Goal: Information Seeking & Learning: Learn about a topic

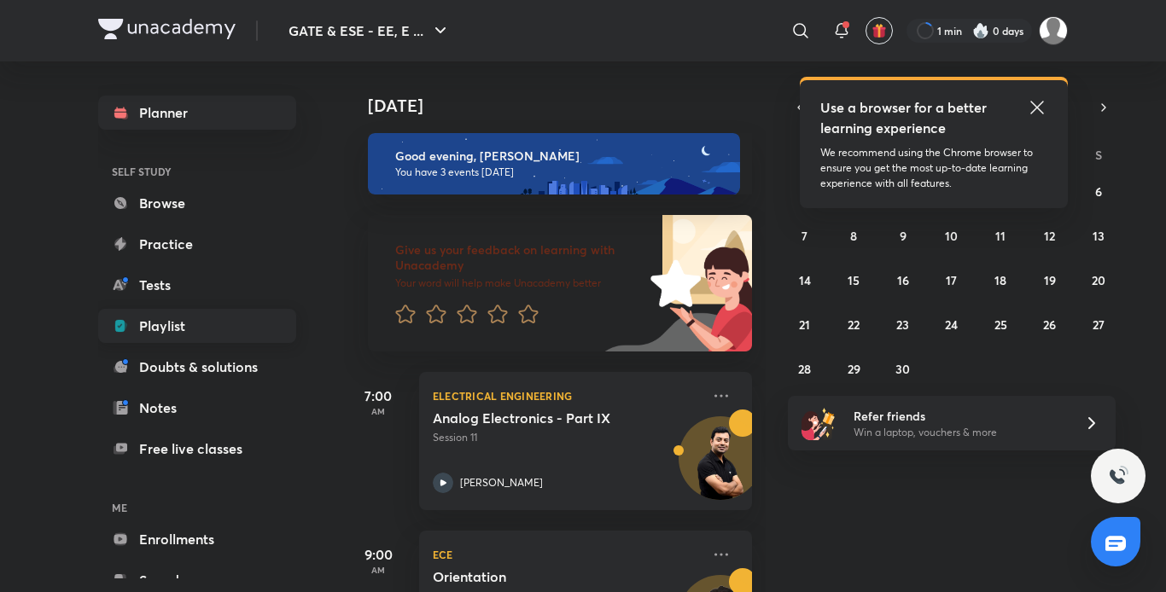
click at [198, 326] on link "Playlist" at bounding box center [197, 326] width 198 height 34
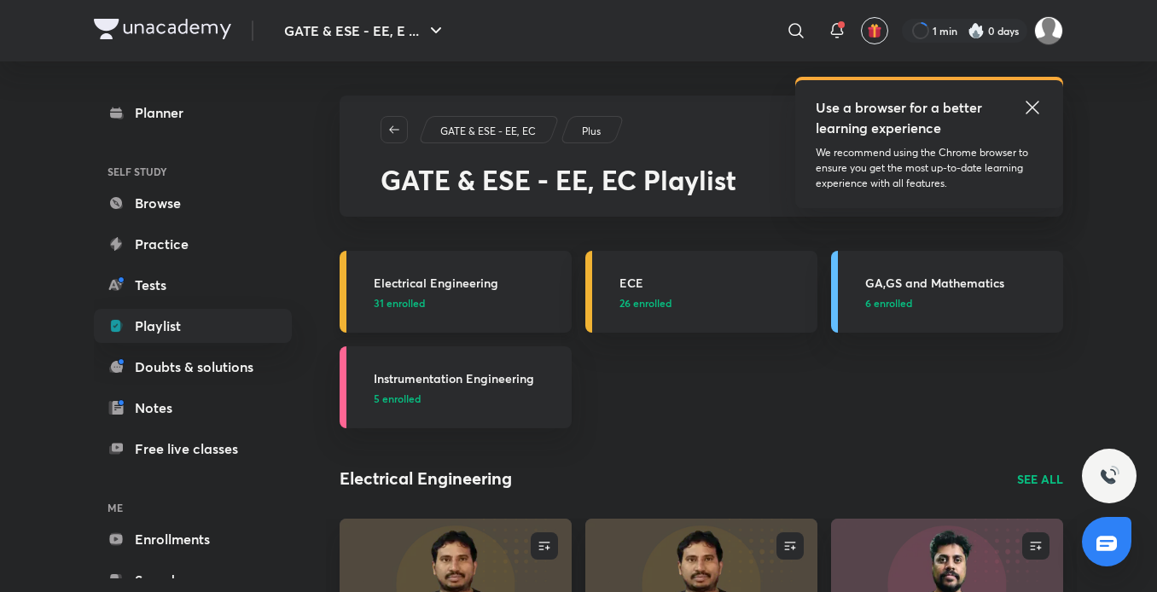
click at [477, 289] on h3 "Electrical Engineering" at bounding box center [468, 283] width 188 height 18
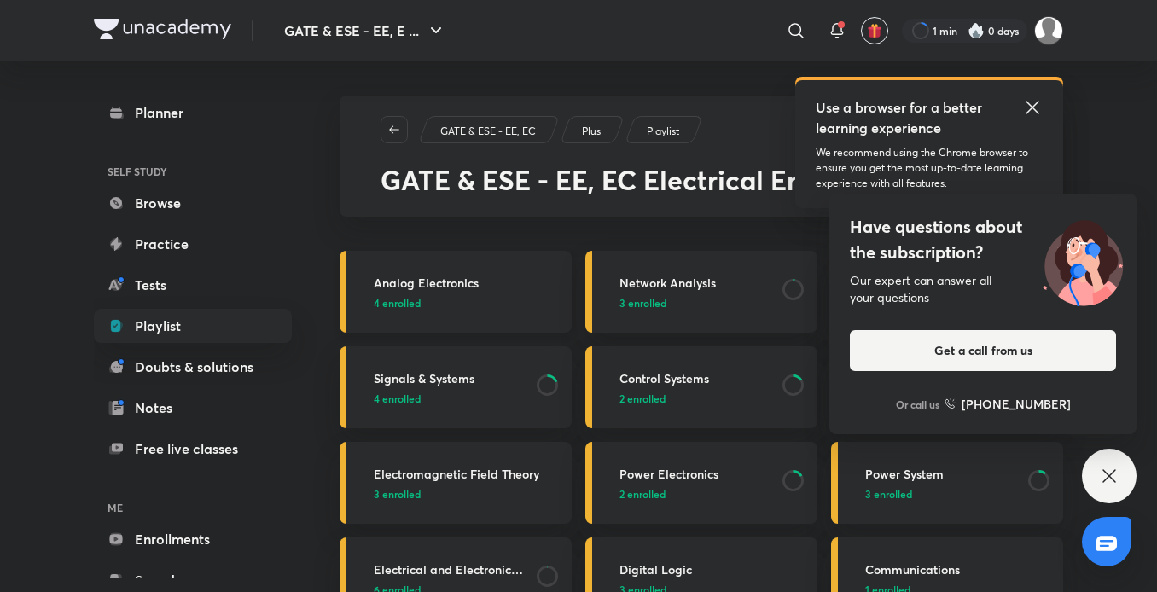
click at [458, 300] on p "4 enrolled" at bounding box center [468, 302] width 188 height 15
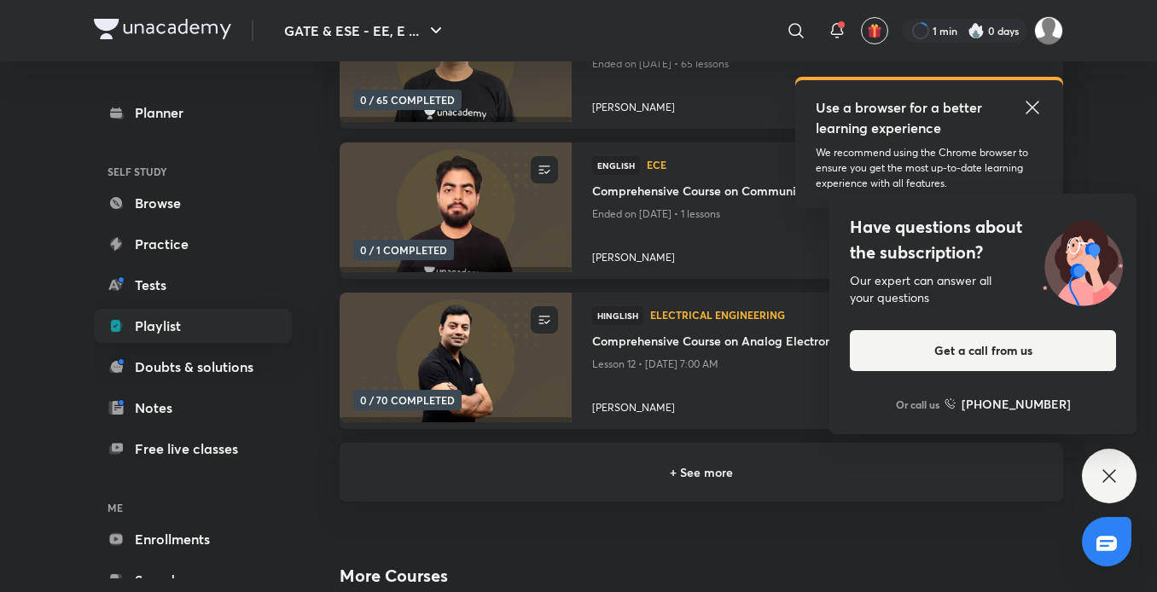
scroll to position [305, 0]
click at [689, 480] on h6 "+ See more" at bounding box center [701, 471] width 683 height 18
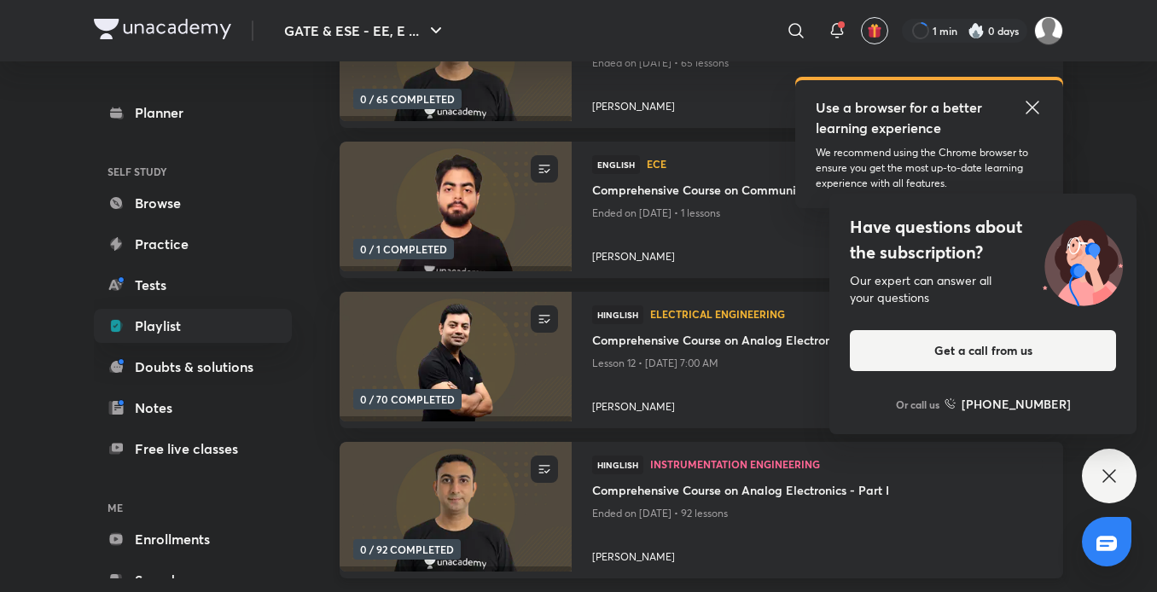
click at [490, 526] on img at bounding box center [455, 507] width 236 height 132
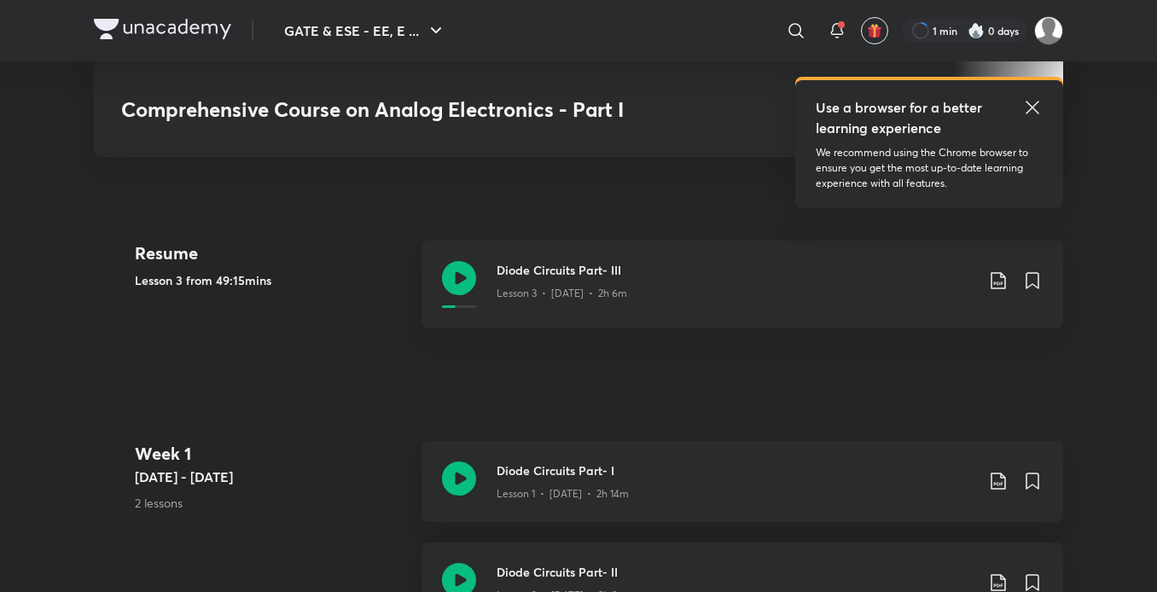
scroll to position [741, 0]
click at [562, 271] on h3 "Diode Circuits Part- III" at bounding box center [736, 269] width 478 height 18
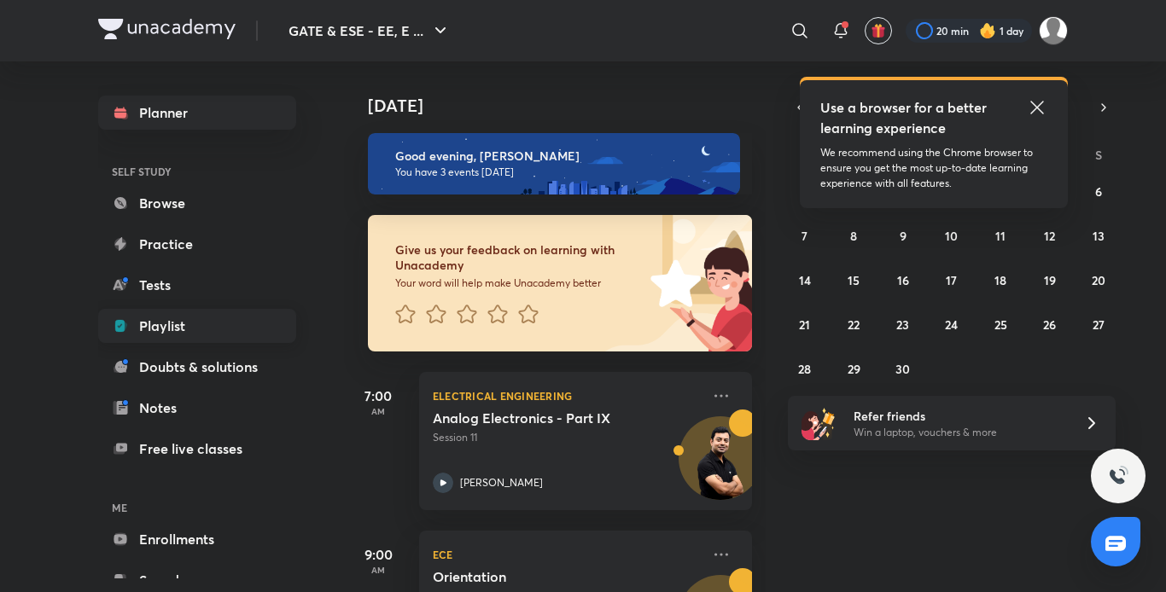
click at [163, 321] on link "Playlist" at bounding box center [197, 326] width 198 height 34
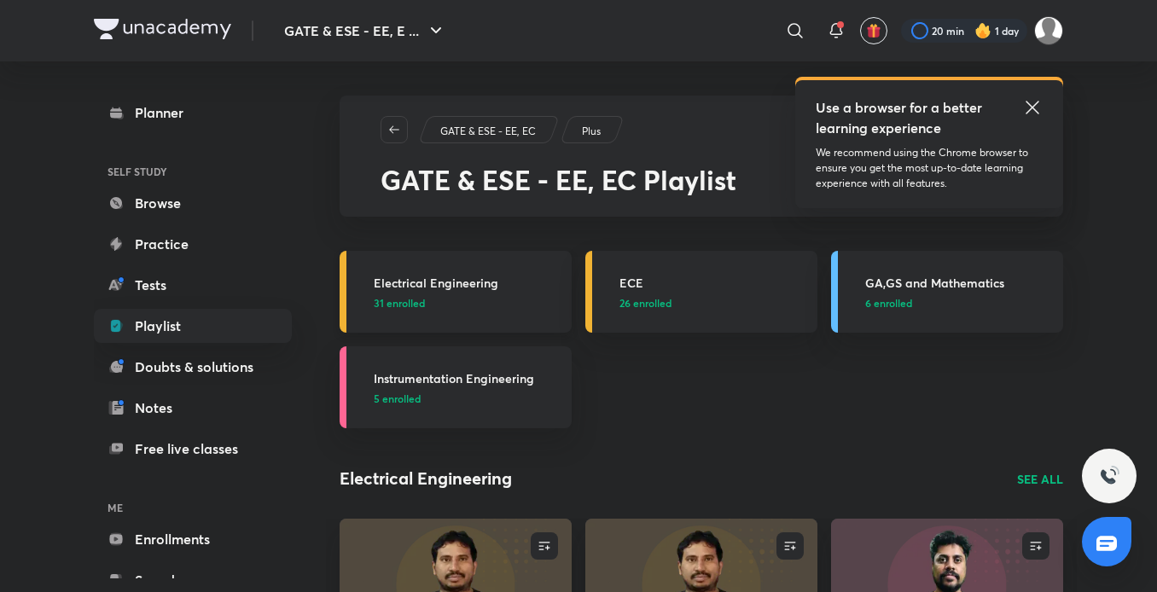
click at [429, 282] on h3 "Electrical Engineering" at bounding box center [468, 283] width 188 height 18
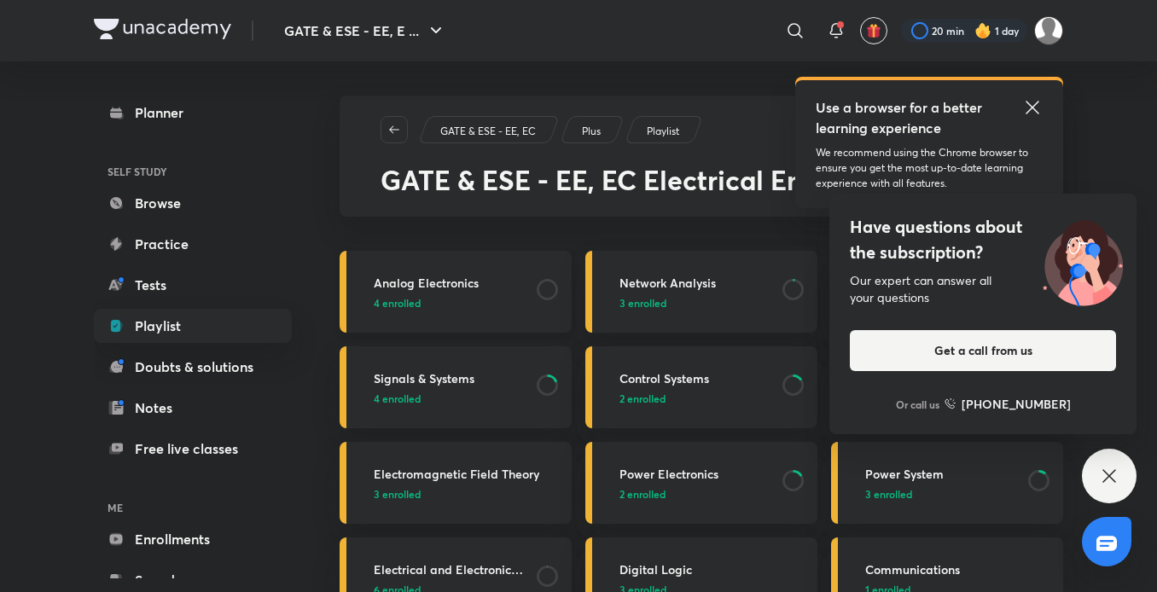
click at [433, 298] on p "4 enrolled" at bounding box center [450, 302] width 153 height 15
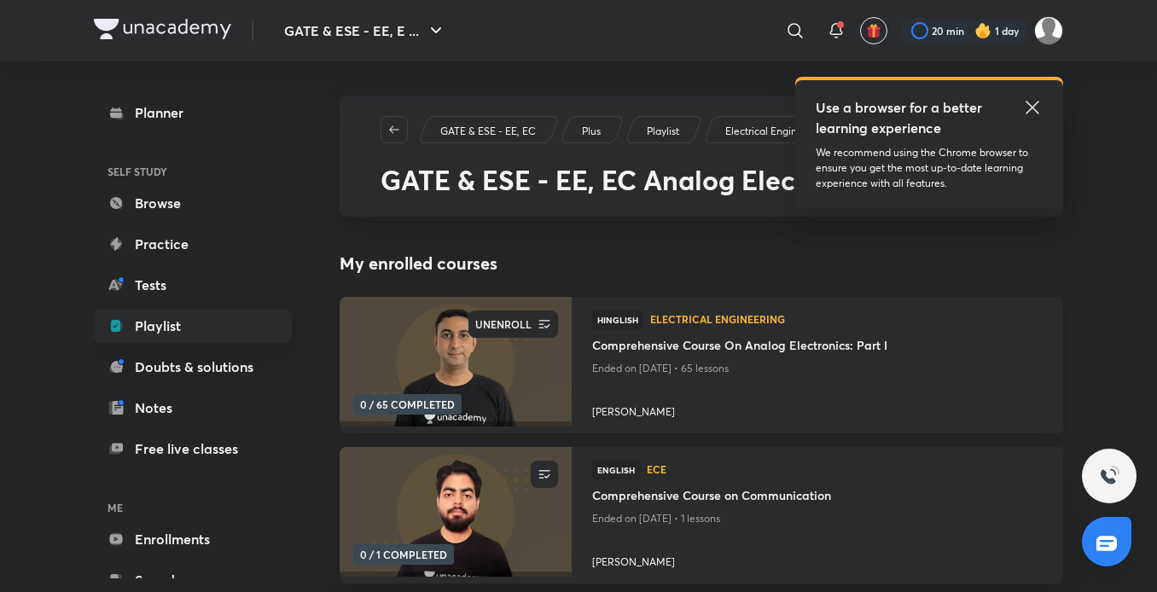
click at [534, 321] on div "UNENROLL" at bounding box center [503, 324] width 67 height 27
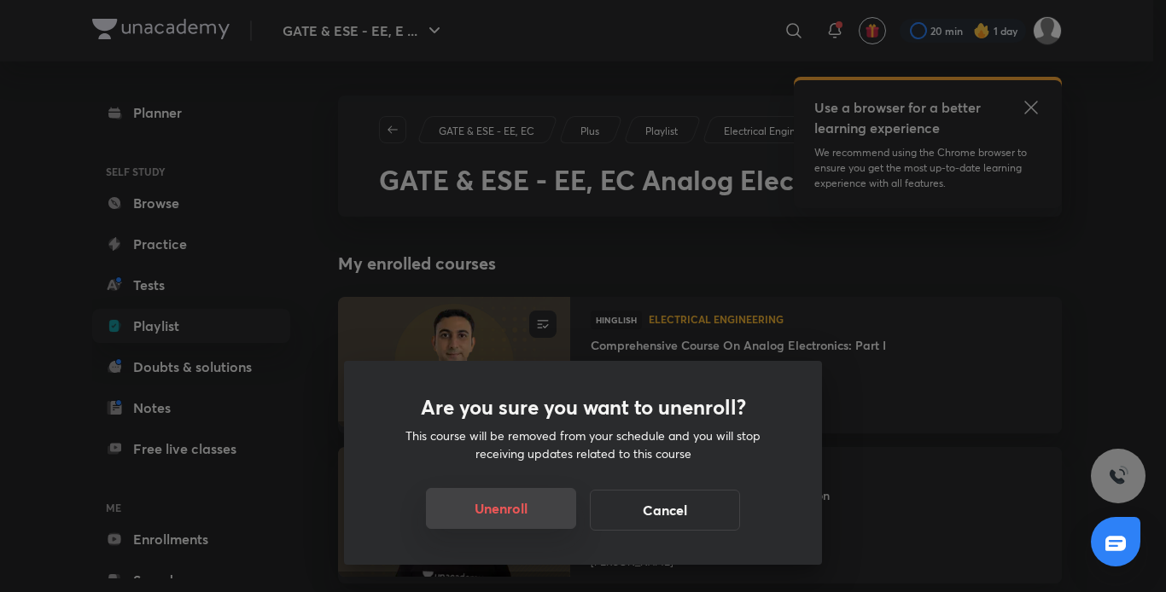
click at [507, 517] on button "Unenroll" at bounding box center [501, 508] width 150 height 41
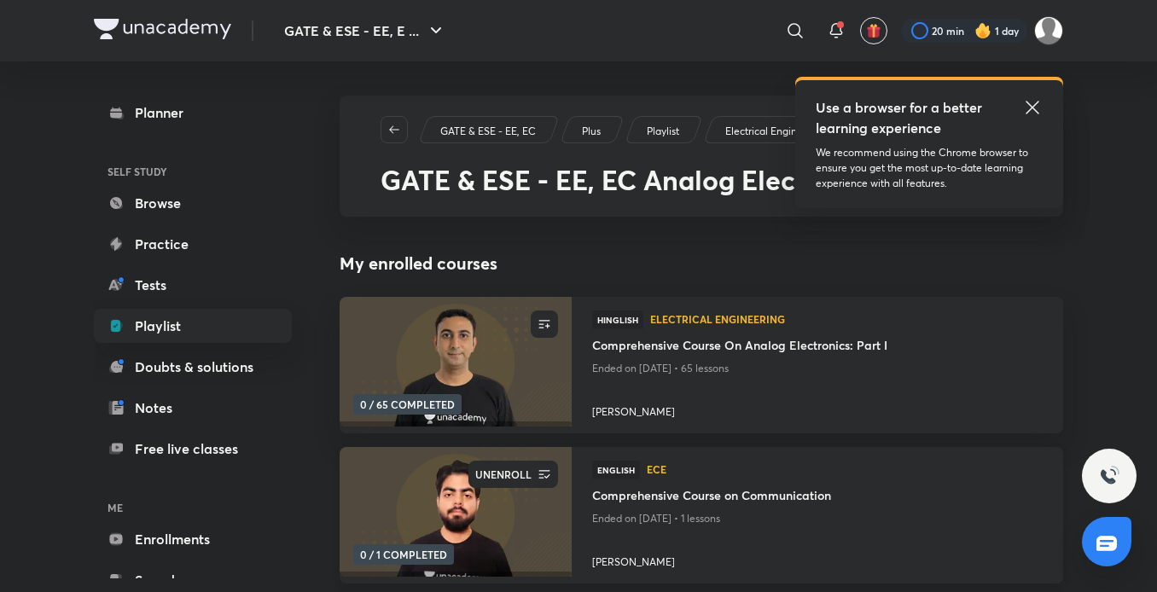
click at [547, 473] on icon "button" at bounding box center [544, 474] width 17 height 17
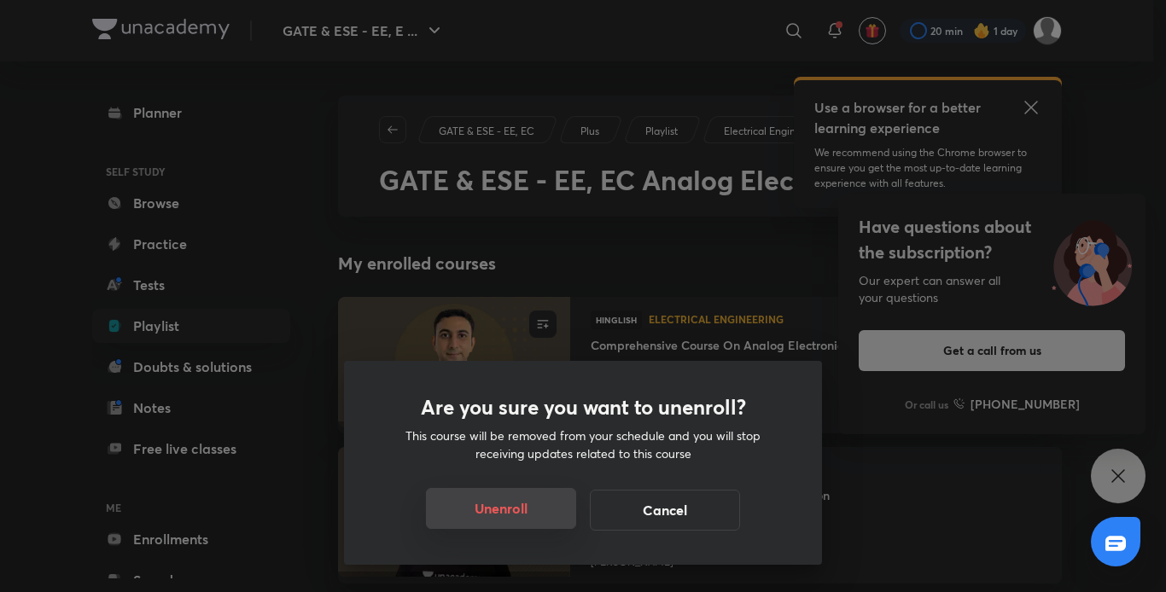
click at [533, 499] on button "Unenroll" at bounding box center [501, 508] width 150 height 41
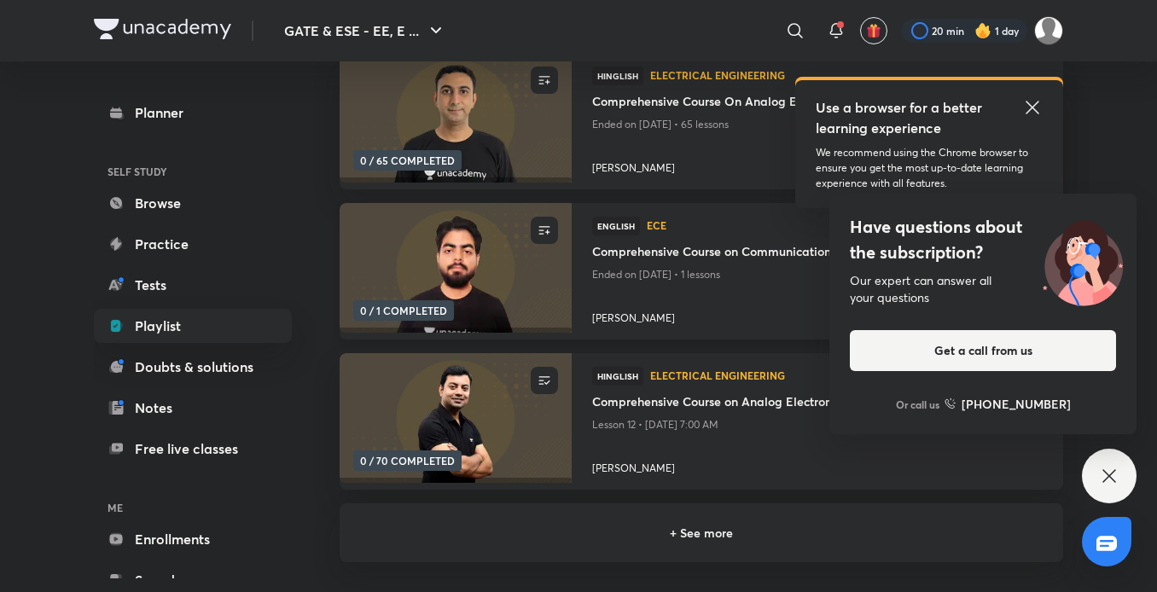
scroll to position [245, 0]
click at [547, 379] on icon "button" at bounding box center [544, 379] width 17 height 17
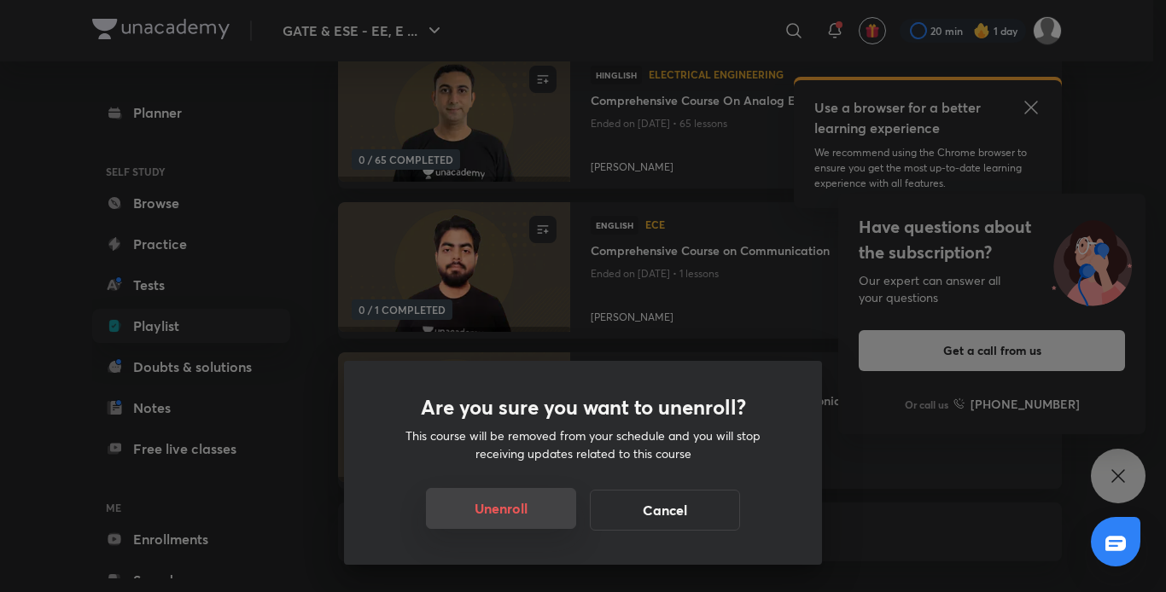
click at [509, 515] on button "Unenroll" at bounding box center [501, 508] width 150 height 41
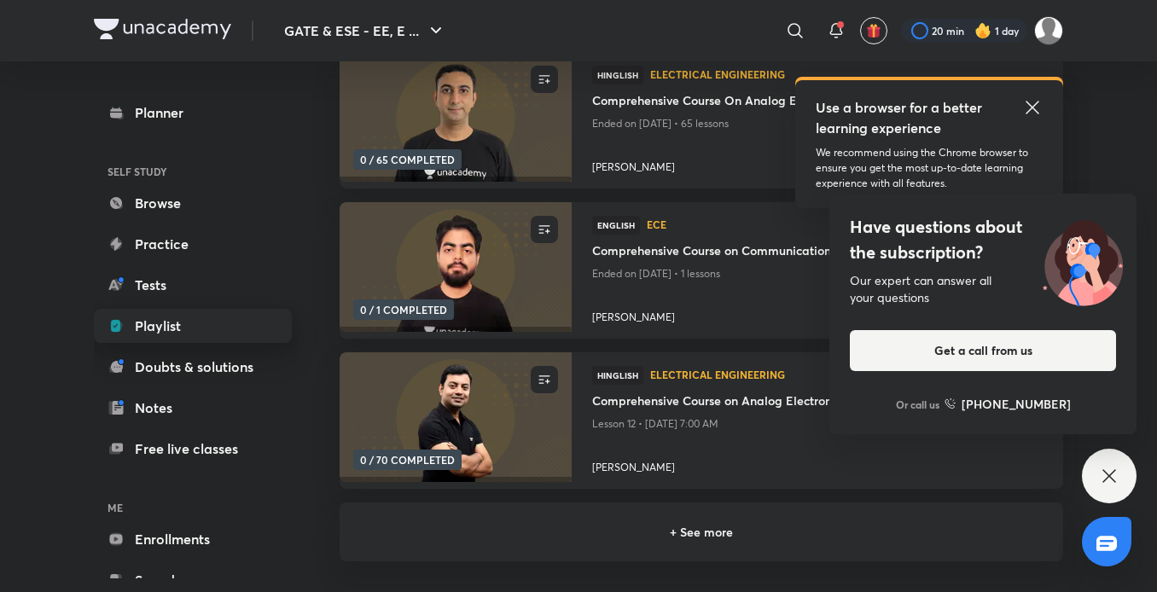
click at [241, 321] on link "Playlist" at bounding box center [193, 326] width 198 height 34
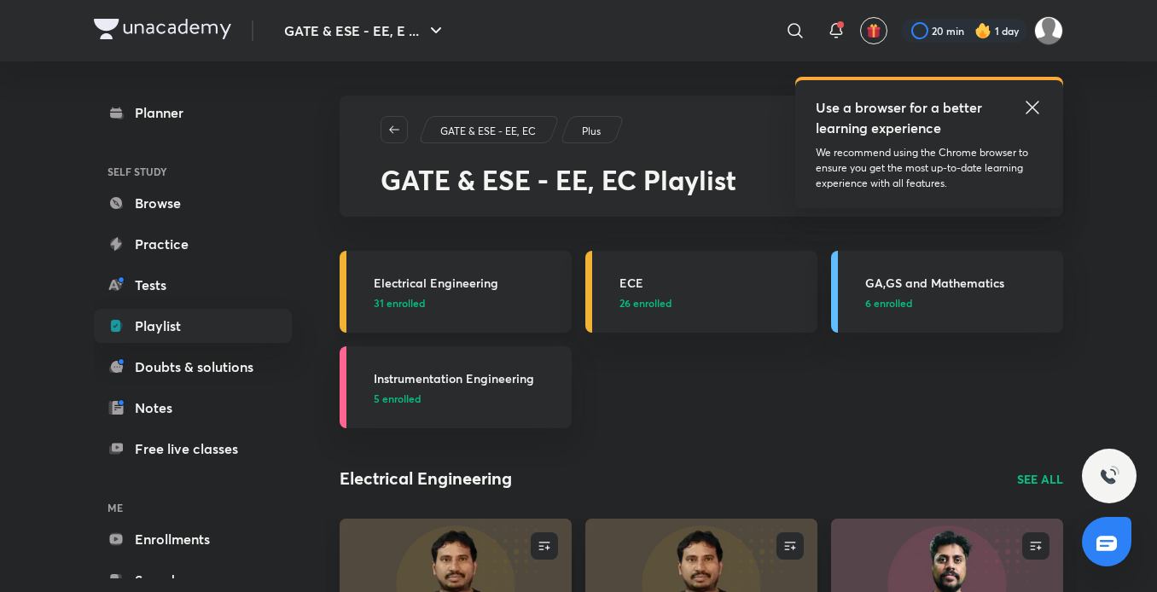
click at [411, 310] on span "31 enrolled" at bounding box center [399, 302] width 51 height 15
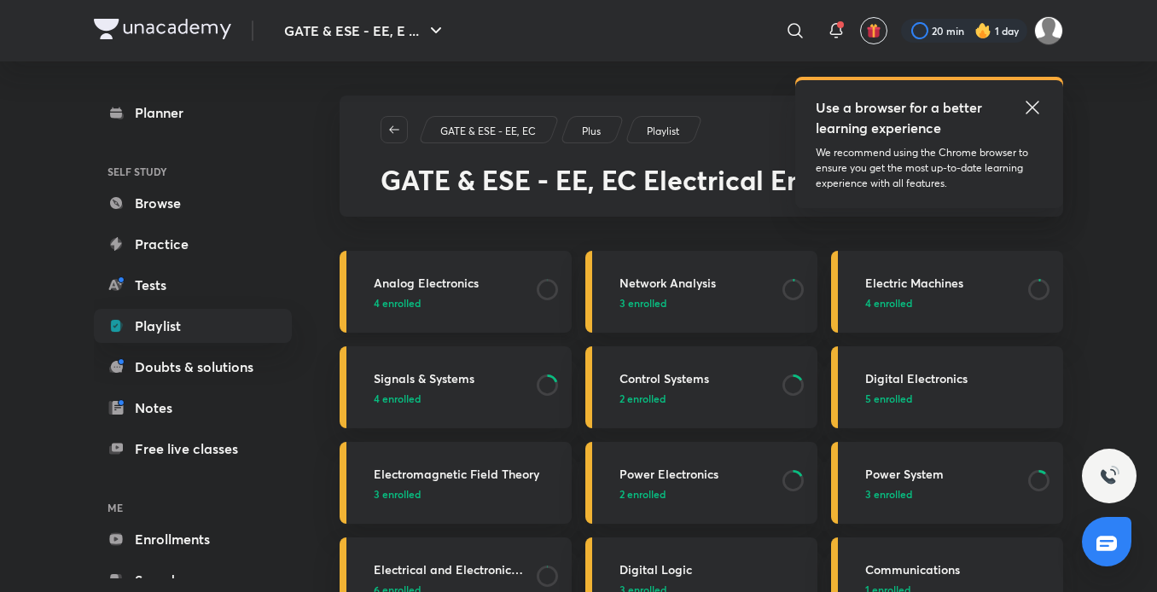
click at [447, 300] on p "4 enrolled" at bounding box center [450, 302] width 153 height 15
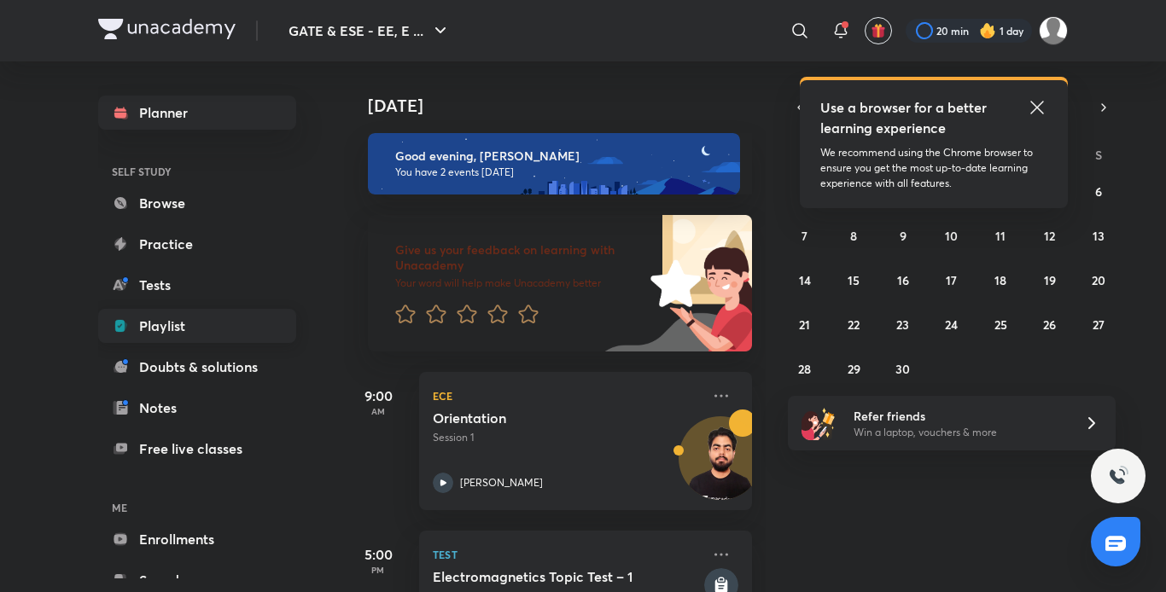
click at [208, 336] on link "Playlist" at bounding box center [197, 326] width 198 height 34
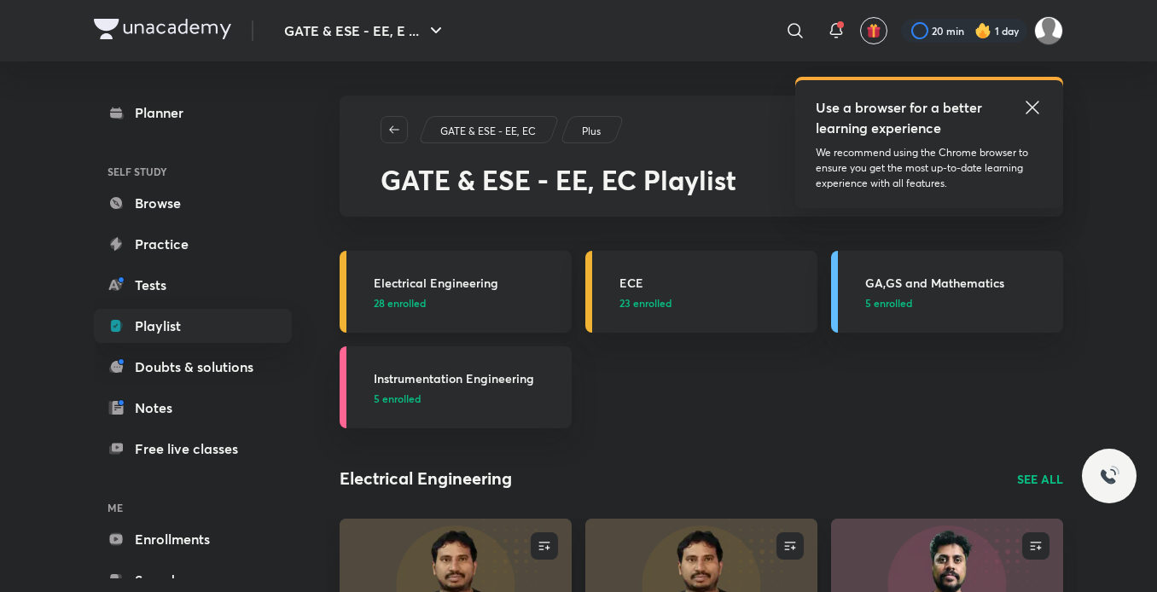
click at [404, 289] on h3 "Electrical Engineering" at bounding box center [468, 283] width 188 height 18
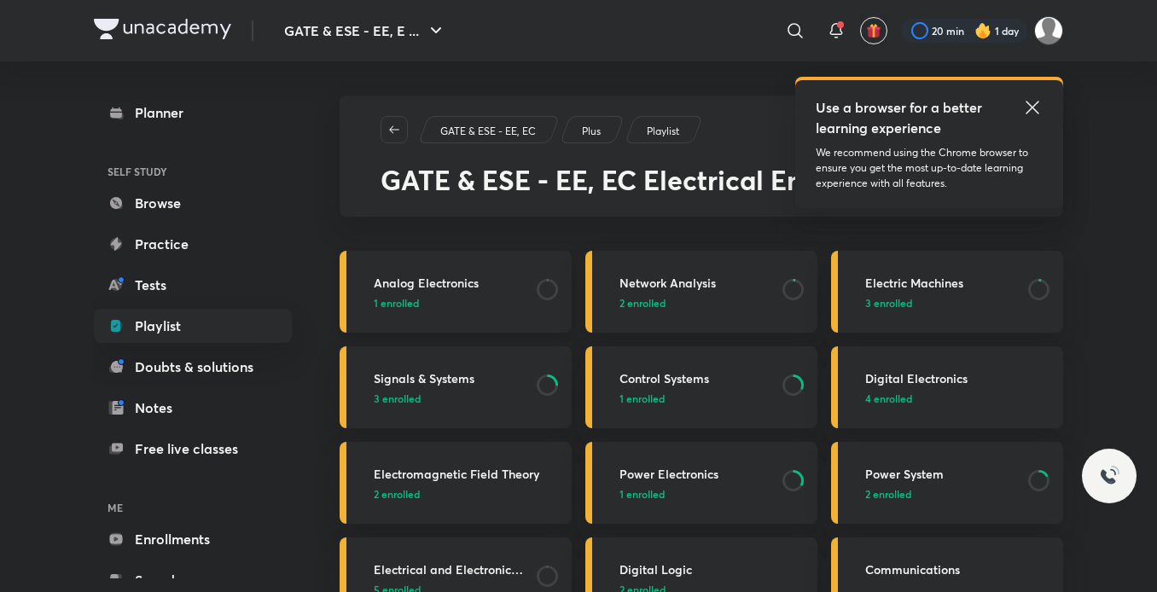
click at [449, 291] on h3 "Analog Electronics" at bounding box center [450, 283] width 153 height 18
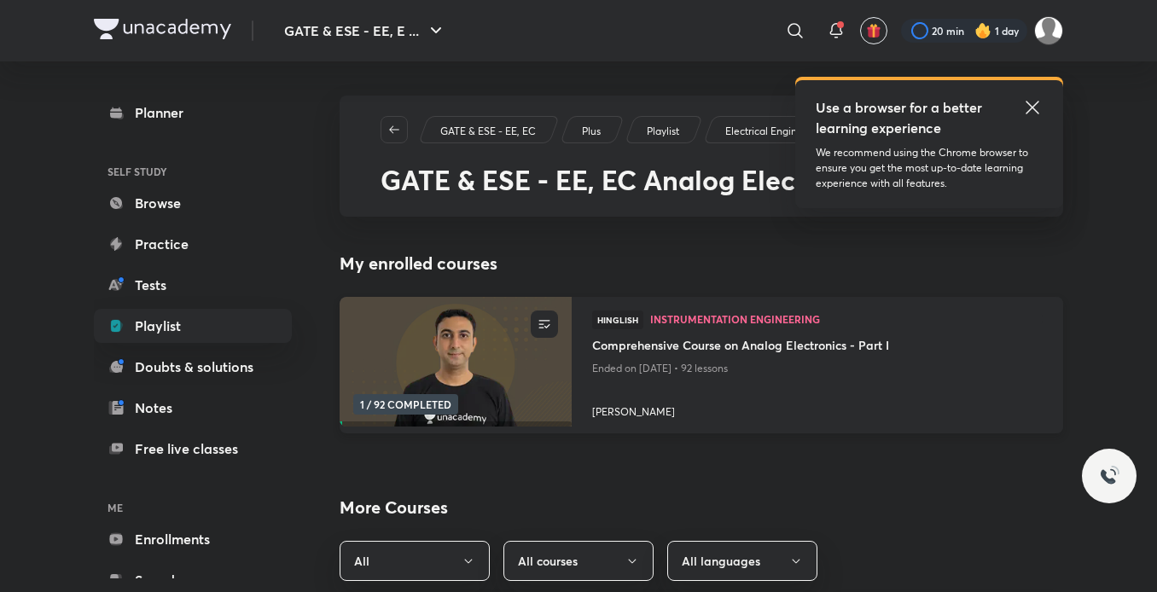
click at [497, 366] on img at bounding box center [455, 362] width 236 height 132
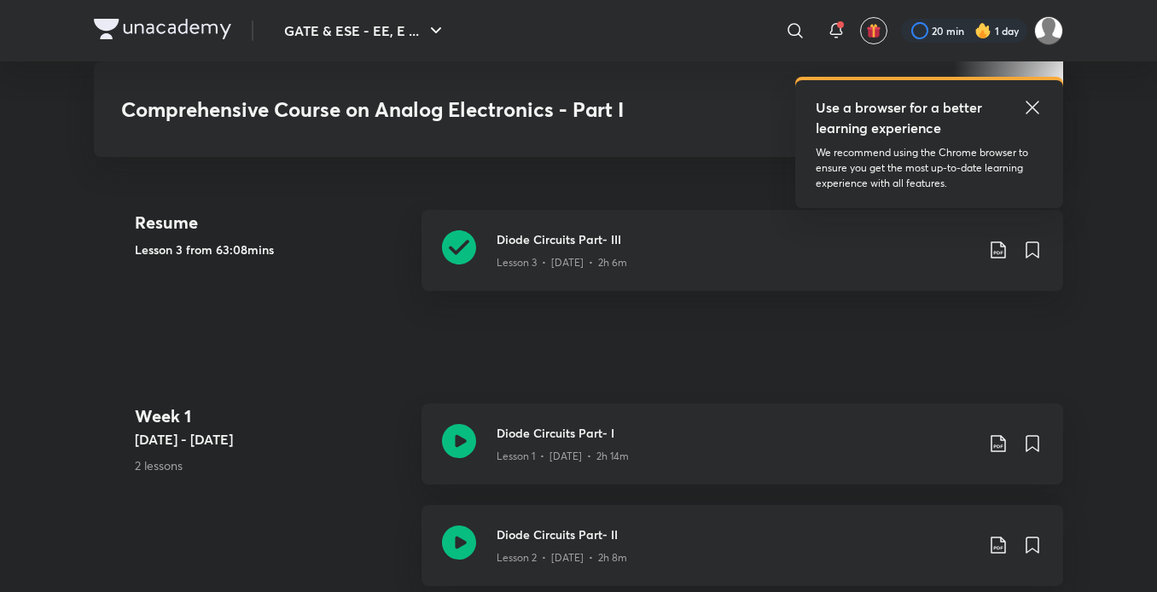
scroll to position [771, 0]
click at [914, 250] on div "Lesson 3 • [DATE] • 2h 6m" at bounding box center [736, 258] width 478 height 22
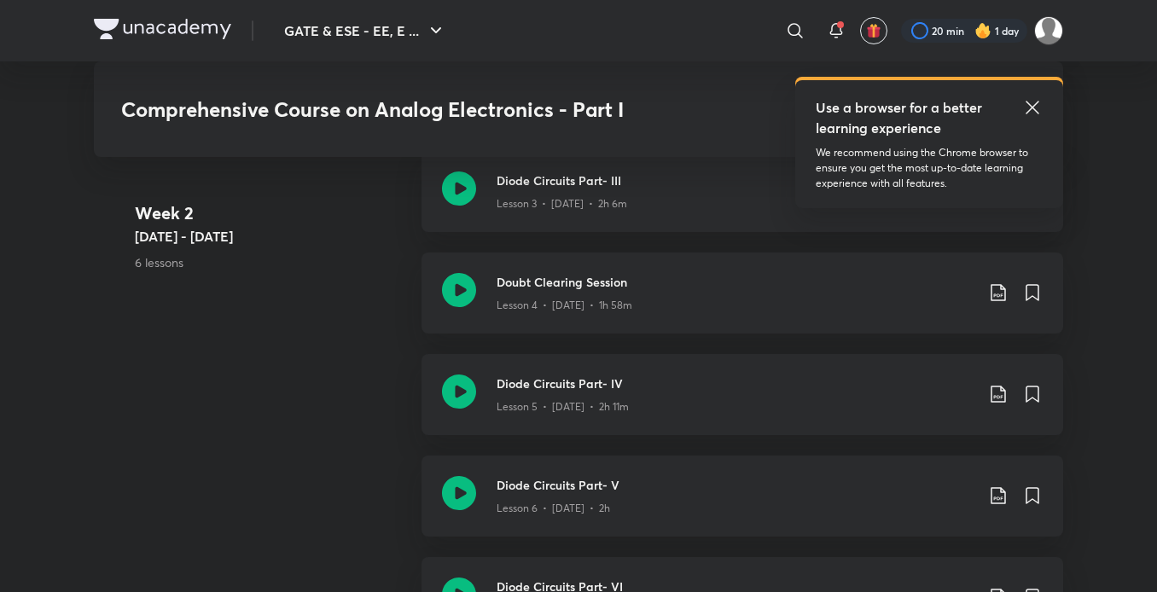
scroll to position [1319, 0]
